Goal: Task Accomplishment & Management: Manage account settings

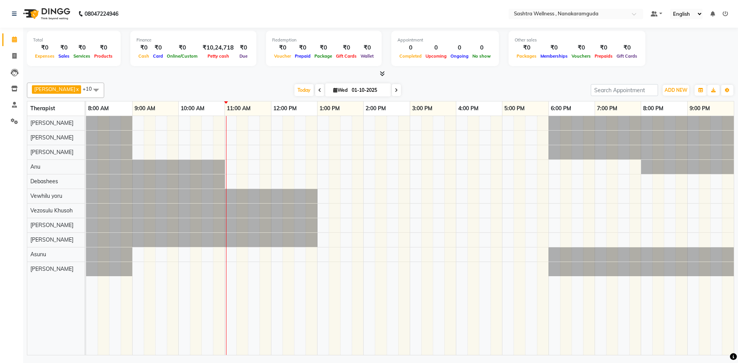
click at [62, 89] on span "[PERSON_NAME] [PERSON_NAME] x [PERSON_NAME] x Asunu x Anu x Debashees x [PERSON…" at bounding box center [65, 90] width 77 height 15
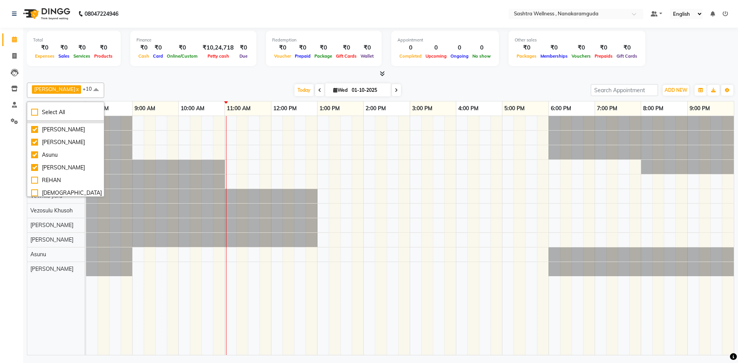
scroll to position [115, 0]
click at [53, 155] on div "[PERSON_NAME]" at bounding box center [65, 151] width 69 height 8
checkbox input "false"
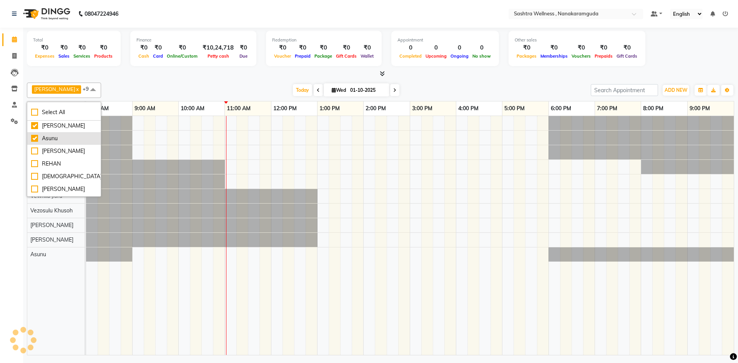
click at [53, 143] on div "Asunu" at bounding box center [64, 138] width 66 height 8
checkbox input "false"
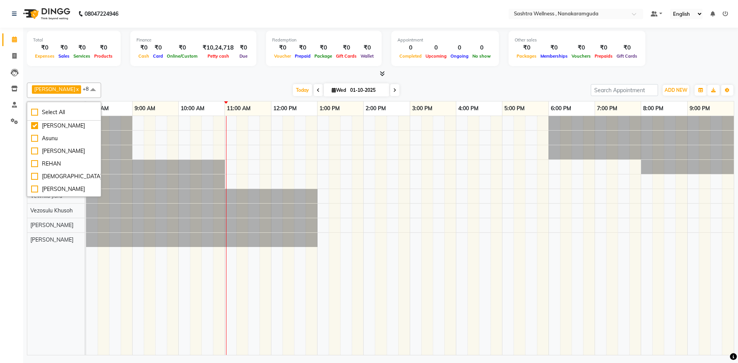
click at [118, 172] on div at bounding box center [155, 167] width 139 height 14
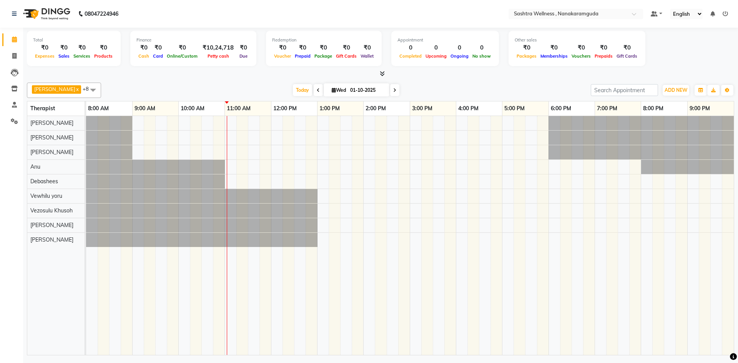
click at [66, 90] on span "[PERSON_NAME] [PERSON_NAME] x [PERSON_NAME] x [PERSON_NAME] x Debashees x [PERS…" at bounding box center [64, 90] width 74 height 15
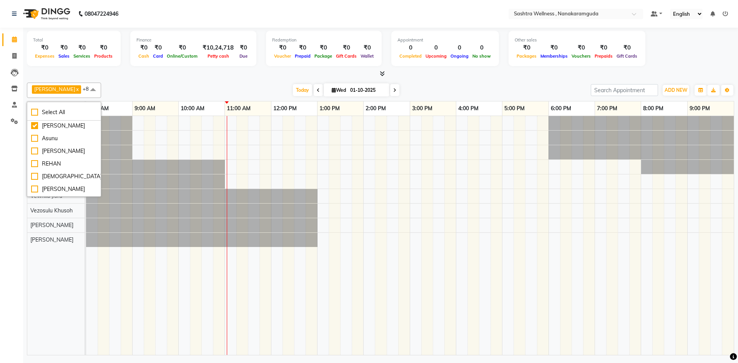
click at [113, 173] on div at bounding box center [155, 167] width 139 height 14
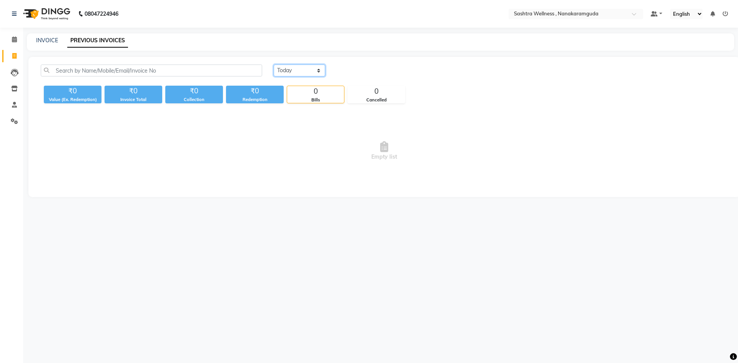
click at [306, 73] on select "Today Yesterday Custom Range" at bounding box center [299, 71] width 51 height 12
select select "range"
click at [274, 65] on select "Today Yesterday Custom Range" at bounding box center [299, 71] width 51 height 12
click at [353, 73] on input "01-10-2025" at bounding box center [362, 70] width 54 height 11
select select "10"
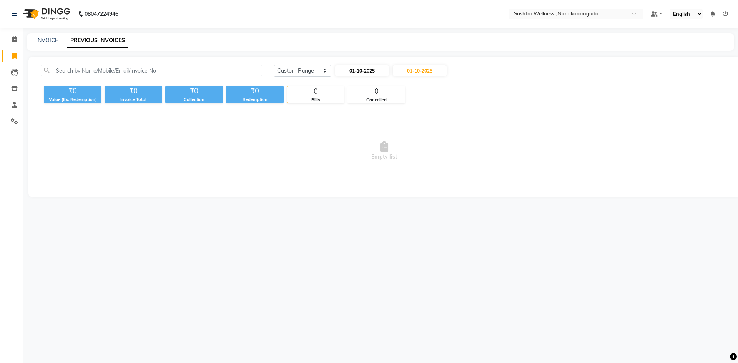
select select "2025"
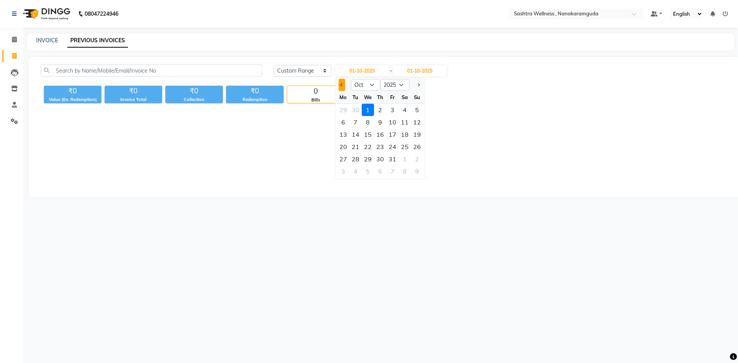
click at [339, 85] on button "Previous month" at bounding box center [341, 85] width 7 height 12
click at [339, 86] on button "Previous month" at bounding box center [341, 85] width 7 height 12
click at [346, 83] on div at bounding box center [342, 85] width 15 height 12
click at [343, 87] on button "Previous month" at bounding box center [341, 85] width 7 height 12
select select "7"
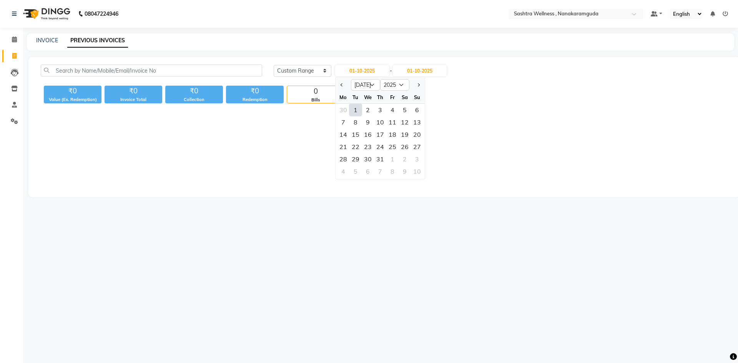
click at [358, 110] on div "1" at bounding box center [355, 110] width 12 height 12
type input "01-07-2025"
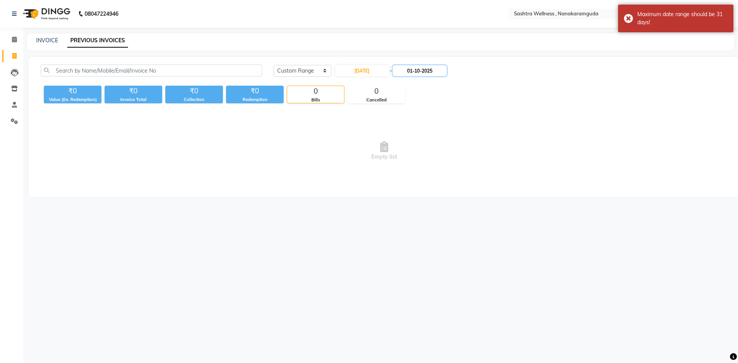
click at [423, 70] on input "01-10-2025" at bounding box center [420, 70] width 54 height 11
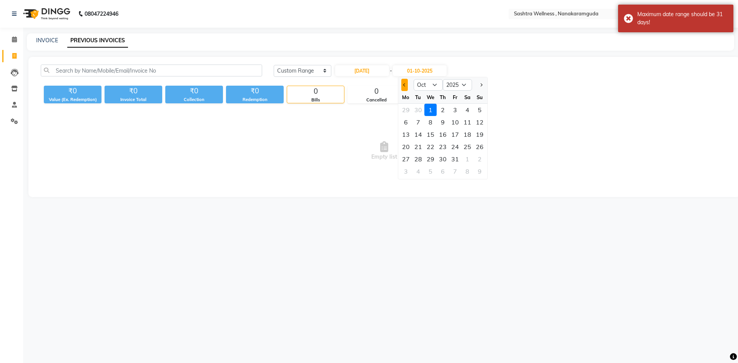
click at [404, 86] on span "Previous month" at bounding box center [404, 84] width 3 height 3
select select "7"
click at [442, 158] on div "31" at bounding box center [442, 159] width 12 height 12
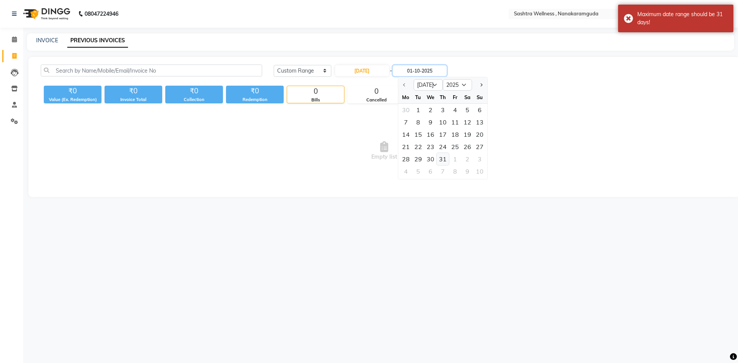
type input "31-07-2025"
